Goal: Information Seeking & Learning: Learn about a topic

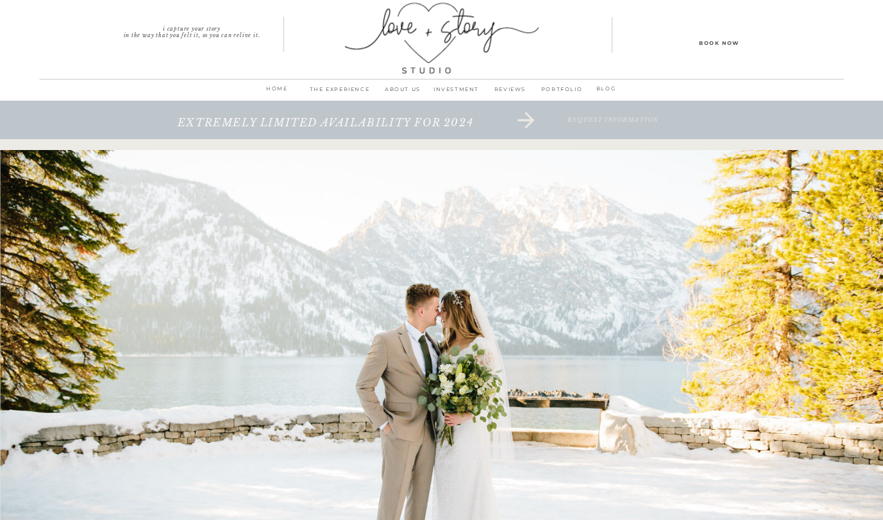
click at [462, 86] on p "INVESTMENT" at bounding box center [457, 93] width 54 height 18
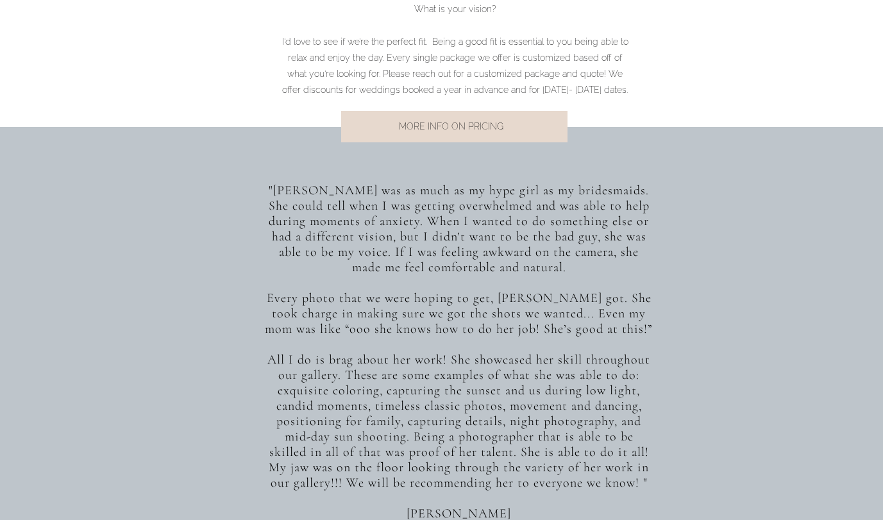
scroll to position [1025, 0]
click at [454, 133] on p "MORE INFO ON PRICING" at bounding box center [451, 127] width 260 height 17
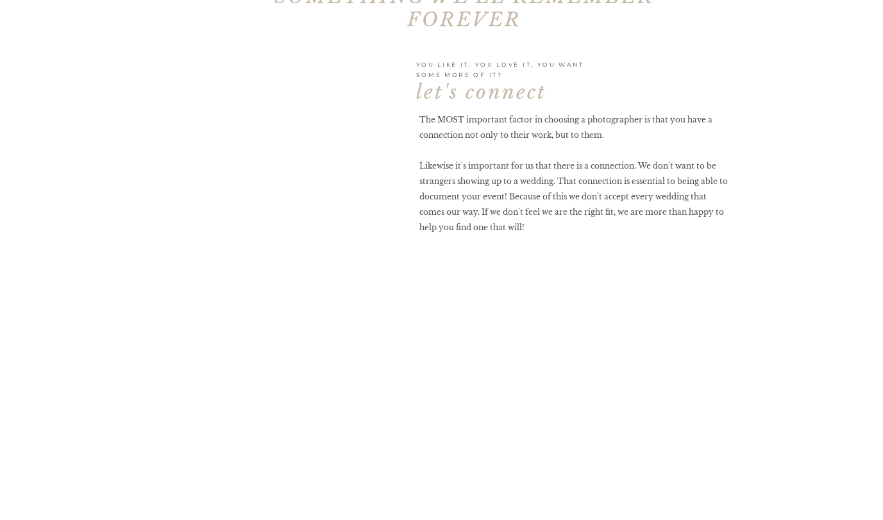
scroll to position [4106, 0]
